Goal: Task Accomplishment & Management: Use online tool/utility

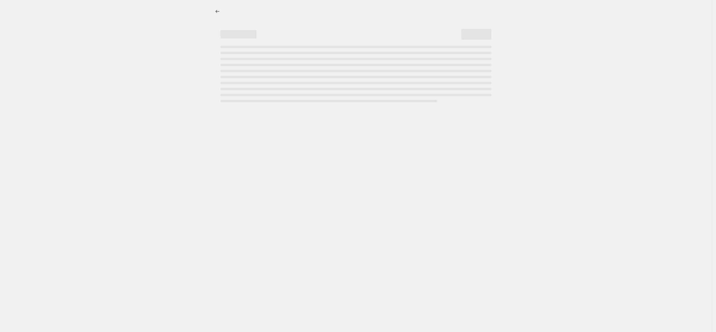
select select "percentage"
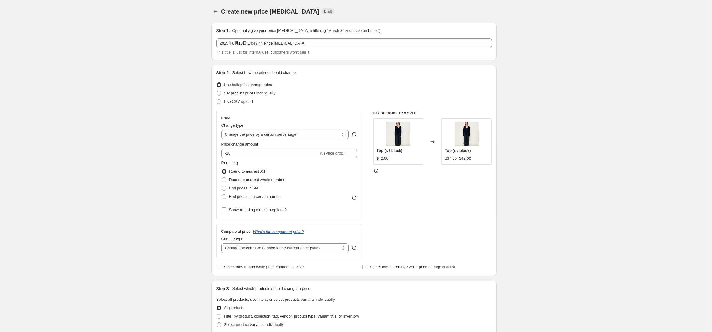
click at [234, 102] on span "Use CSV upload" at bounding box center [238, 101] width 29 height 5
click at [217, 99] on input "Use CSV upload" at bounding box center [217, 99] width 0 height 0
radio input "true"
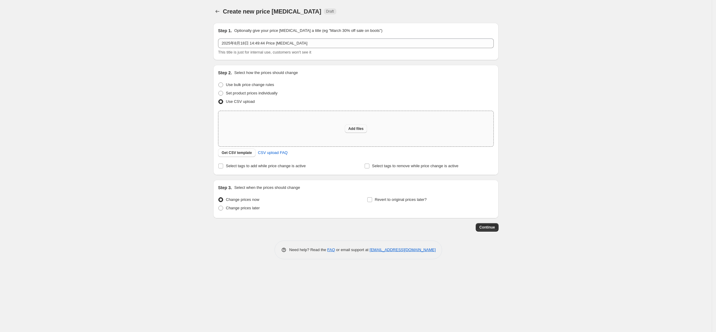
click at [356, 128] on span "Add files" at bounding box center [355, 128] width 15 height 5
type input "C:\fakepath\csv_template_user_55433.csv"
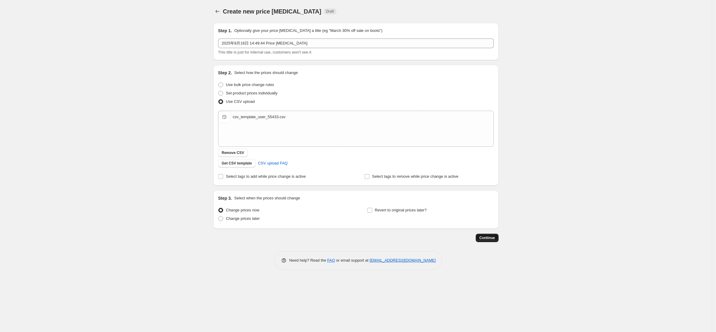
click at [491, 241] on button "Continue" at bounding box center [487, 237] width 23 height 8
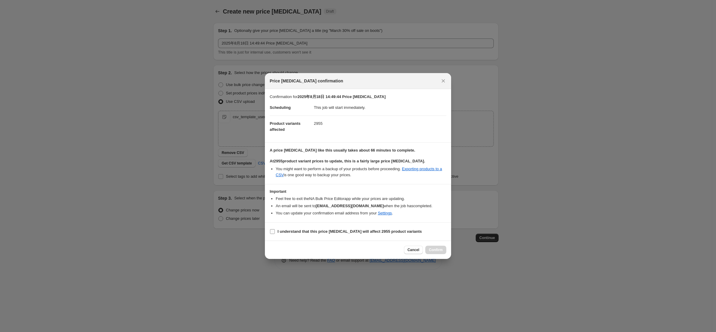
click at [280, 232] on b "I understand that this price [MEDICAL_DATA] will affect 2955 product variants" at bounding box center [349, 231] width 144 height 5
click at [275, 232] on input "I understand that this price [MEDICAL_DATA] will affect 2955 product variants" at bounding box center [272, 231] width 5 height 5
checkbox input "true"
click at [430, 249] on span "Confirm" at bounding box center [436, 249] width 14 height 5
click at [157, 143] on div at bounding box center [358, 166] width 716 height 332
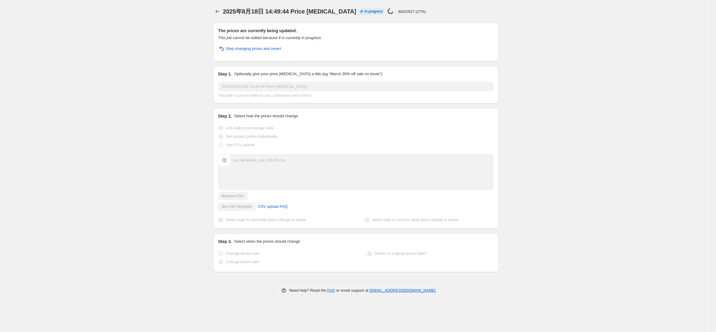
click at [101, 58] on div "2025年8月18日 14:49:44 Price [MEDICAL_DATA]. This page is ready 2025年8月18日 14:49:4…" at bounding box center [356, 166] width 712 height 332
click at [128, 280] on div "2025年8月18日 14:49:44 Price [MEDICAL_DATA]. This page is ready 2025年8月18日 14:49:4…" at bounding box center [356, 166] width 712 height 332
